Goal: Information Seeking & Learning: Understand process/instructions

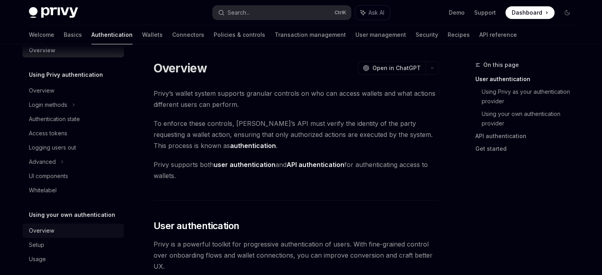
scroll to position [21, 0]
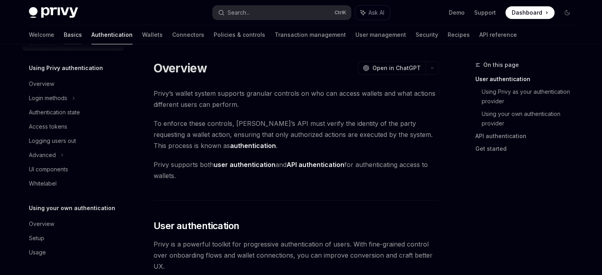
click at [64, 36] on link "Basics" at bounding box center [73, 34] width 18 height 19
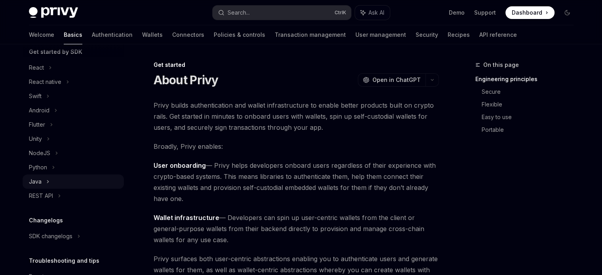
scroll to position [100, 0]
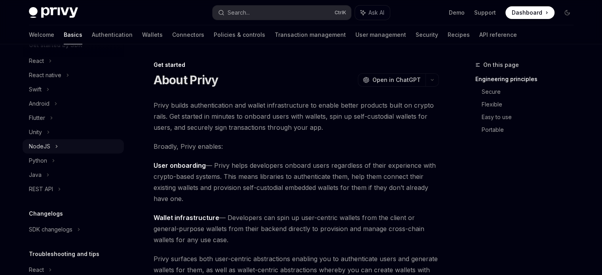
click at [47, 145] on div "NodeJS" at bounding box center [39, 146] width 21 height 9
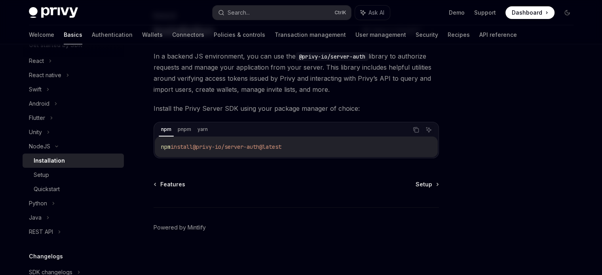
scroll to position [49, 0]
drag, startPoint x: 45, startPoint y: 176, endPoint x: 59, endPoint y: 176, distance: 13.1
click at [45, 176] on div "Setup" at bounding box center [41, 174] width 15 height 9
type textarea "*"
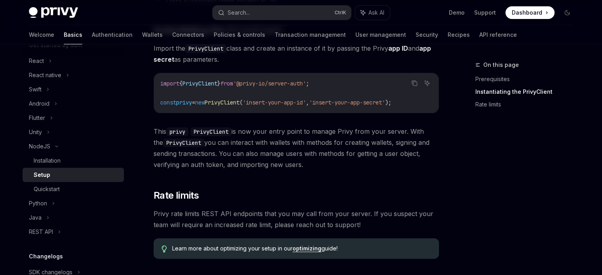
scroll to position [119, 0]
